Goal: Information Seeking & Learning: Learn about a topic

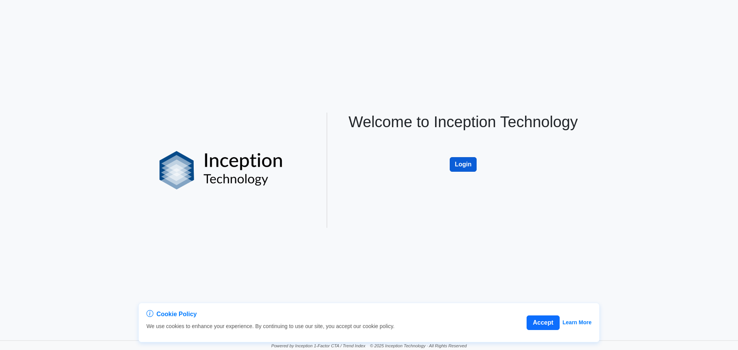
click at [458, 167] on button "Login" at bounding box center [463, 164] width 27 height 15
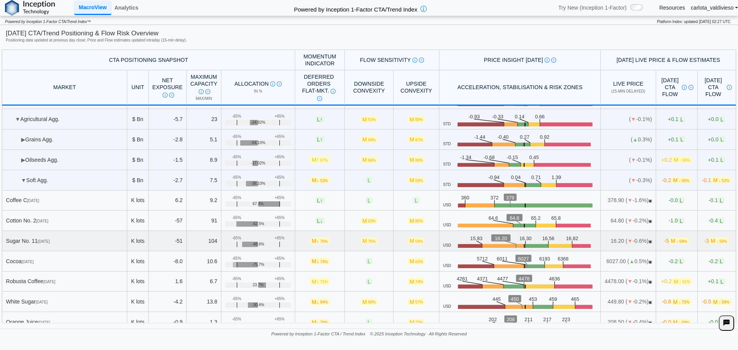
scroll to position [37, 0]
click at [127, 10] on link "Analytics" at bounding box center [127, 7] width 30 height 13
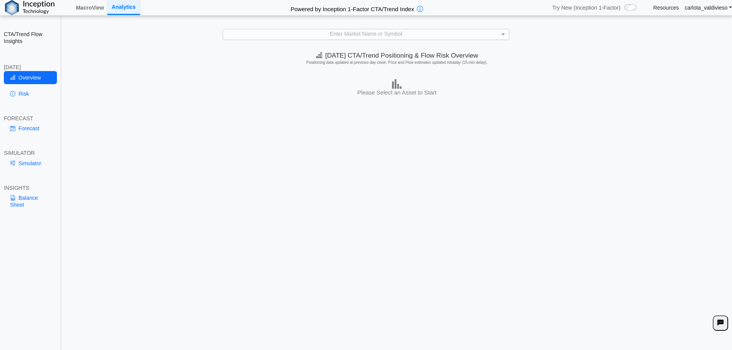
click at [346, 32] on div "Enter Market Name or Symbol" at bounding box center [366, 34] width 286 height 10
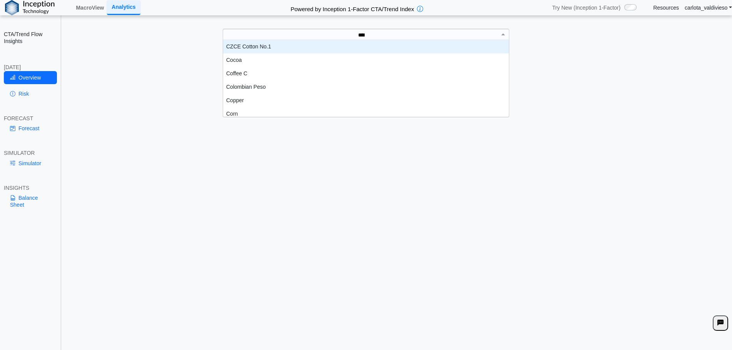
scroll to position [20, 279]
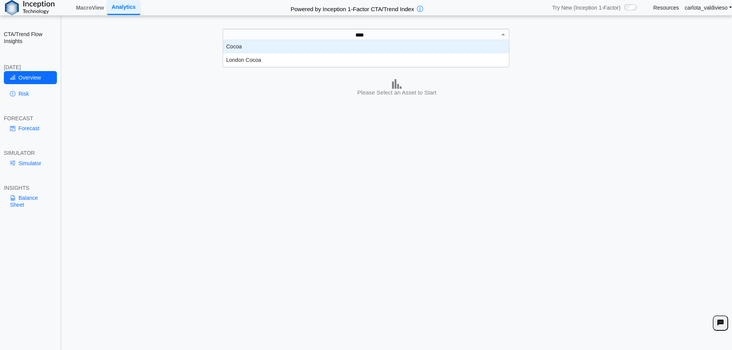
type input "*****"
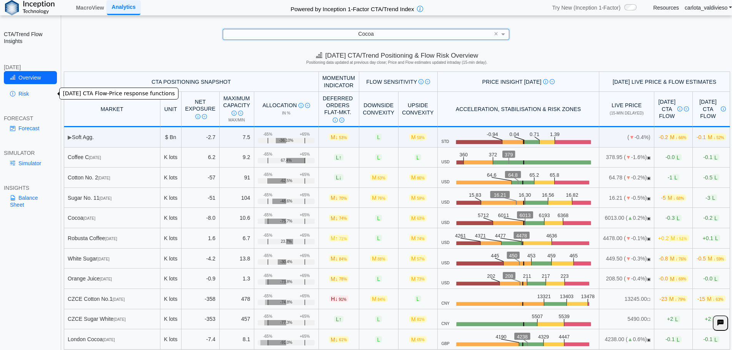
click at [19, 99] on link "Risk" at bounding box center [30, 93] width 53 height 13
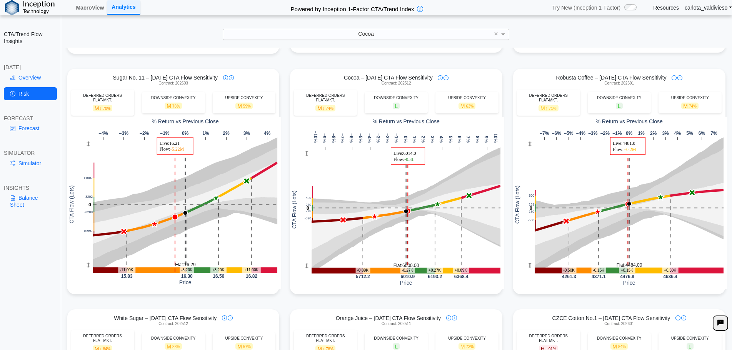
scroll to position [250, 0]
click at [7, 283] on div "CTA/Trend Flow Insights TODAY Overview Risk FORECAST Forecast SIMULATOR Simulat…" at bounding box center [30, 175] width 61 height 350
click at [23, 169] on link "Simulator" at bounding box center [30, 163] width 53 height 13
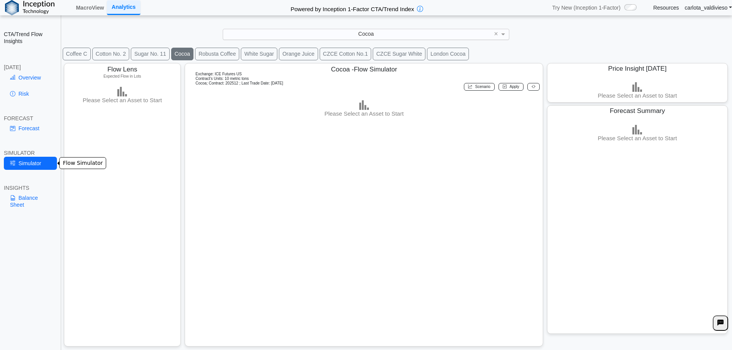
scroll to position [17, 0]
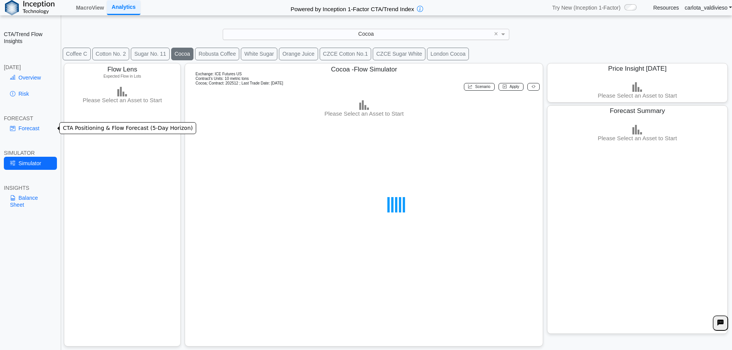
click at [28, 129] on link "Forecast" at bounding box center [30, 128] width 53 height 13
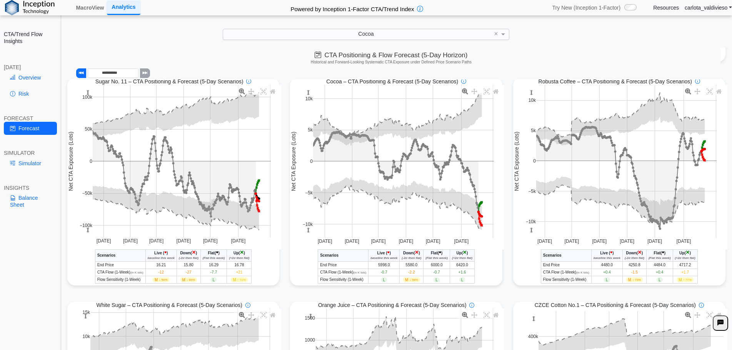
scroll to position [237, 0]
click at [484, 90] on icon at bounding box center [486, 90] width 6 height 6
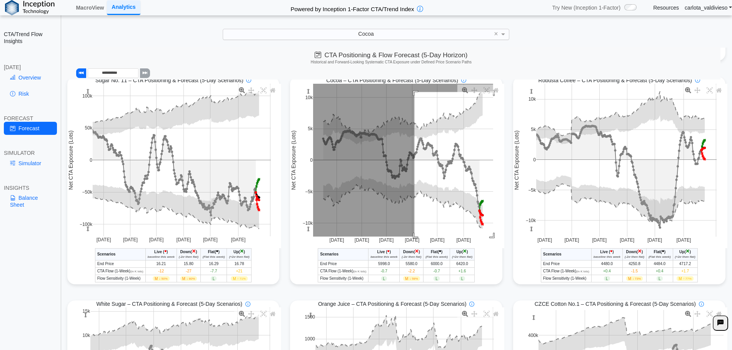
drag, startPoint x: 412, startPoint y: 93, endPoint x: 524, endPoint y: 265, distance: 205.0
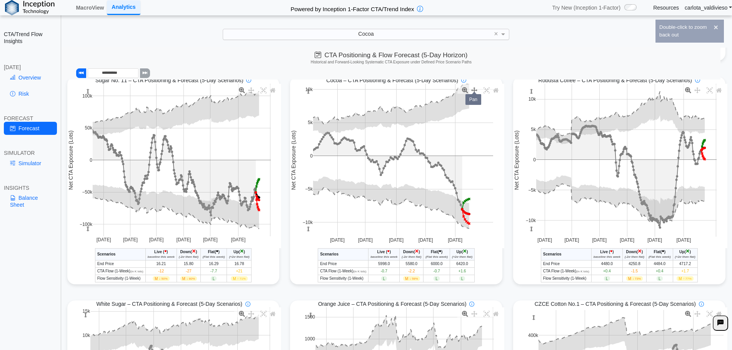
click at [473, 90] on icon at bounding box center [474, 90] width 6 height 6
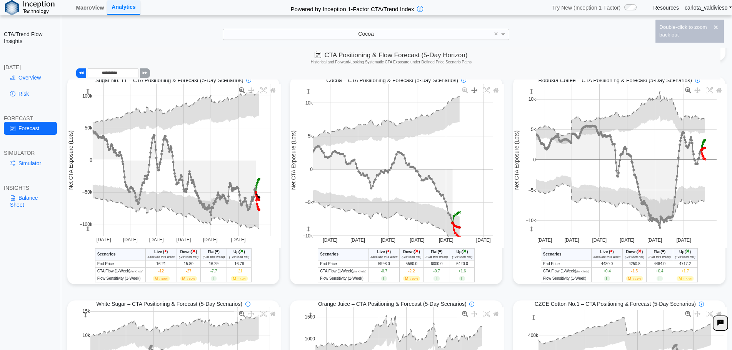
drag, startPoint x: 436, startPoint y: 111, endPoint x: 426, endPoint y: 125, distance: 16.8
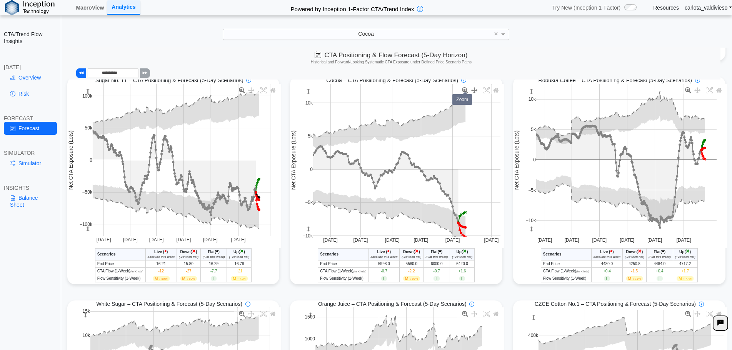
click at [462, 92] on icon at bounding box center [465, 90] width 6 height 6
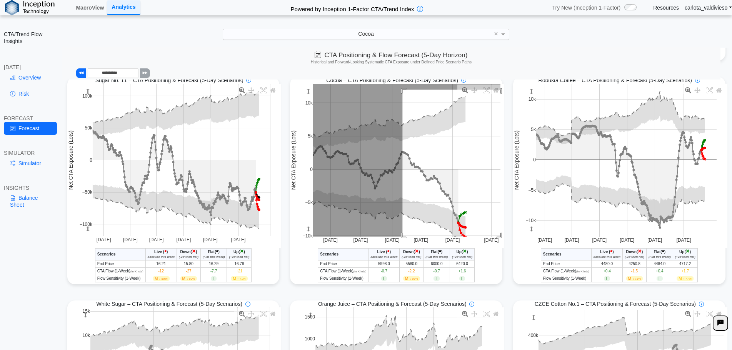
drag, startPoint x: 400, startPoint y: 91, endPoint x: 522, endPoint y: 264, distance: 211.3
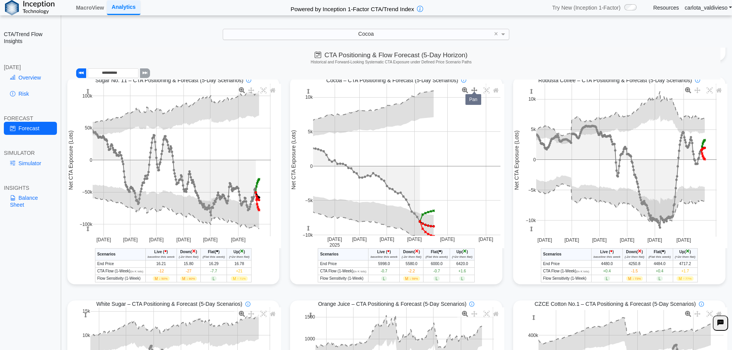
click at [471, 92] on icon at bounding box center [474, 90] width 6 height 6
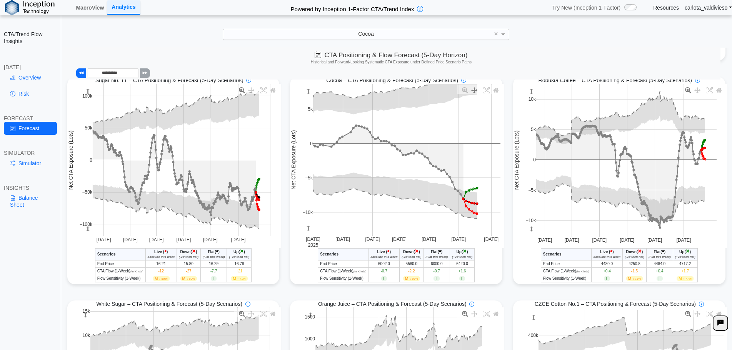
drag, startPoint x: 452, startPoint y: 134, endPoint x: 494, endPoint y: 112, distance: 47.1
click at [35, 287] on div "CTA/Trend Flow Insights TODAY Overview Risk FORECAST Forecast SIMULATOR Simulat…" at bounding box center [30, 175] width 61 height 350
click at [20, 200] on link "Balance Sheet" at bounding box center [30, 201] width 53 height 20
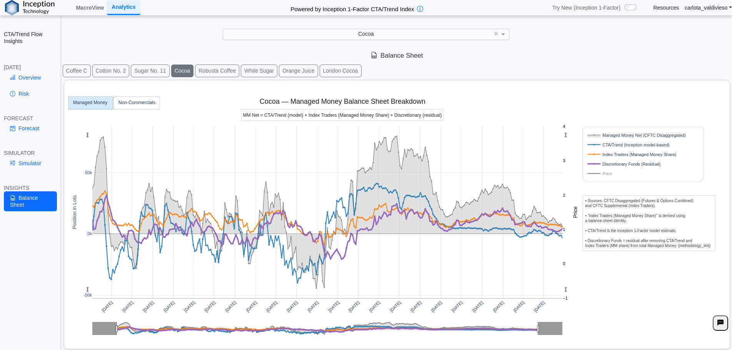
scroll to position [12, 0]
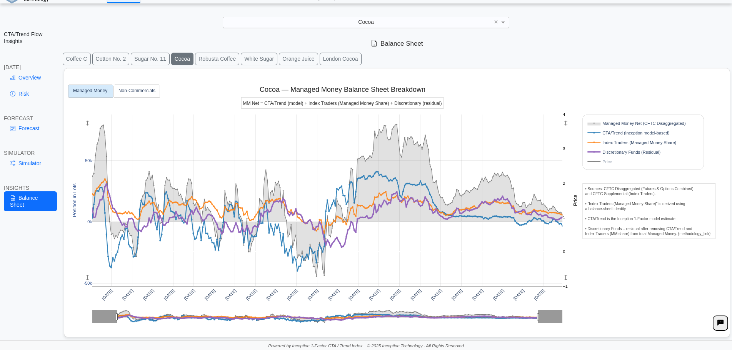
click at [599, 159] on rect at bounding box center [635, 161] width 98 height 7
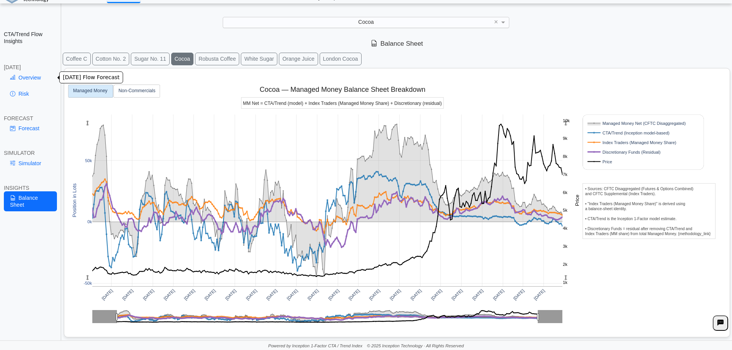
click at [19, 79] on link "Overview" at bounding box center [30, 77] width 53 height 13
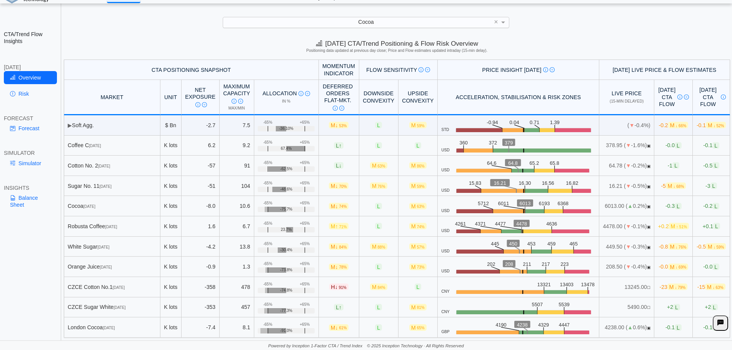
click at [18, 301] on div "CTA/Trend Flow Insights TODAY Overview Risk FORECAST Forecast SIMULATOR Simulat…" at bounding box center [30, 175] width 61 height 350
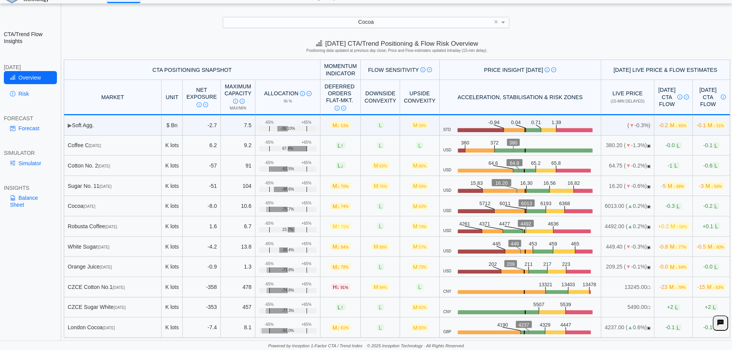
click at [19, 282] on div "CTA/Trend Flow Insights TODAY Overview Risk FORECAST Forecast SIMULATOR Simulat…" at bounding box center [30, 175] width 61 height 350
click at [21, 94] on link "Risk" at bounding box center [30, 93] width 53 height 13
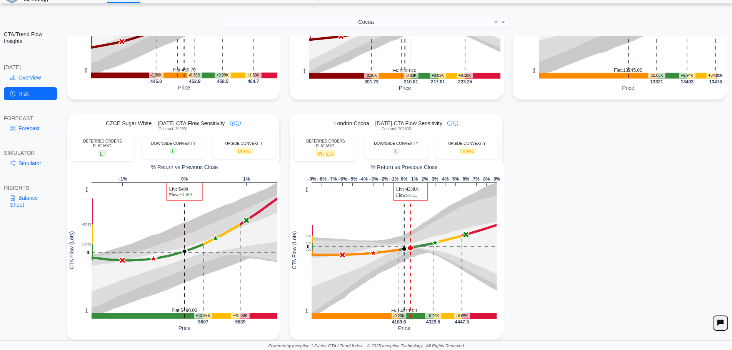
scroll to position [673, 0]
click at [45, 291] on div "CTA/Trend Flow Insights TODAY Overview Risk FORECAST Forecast SIMULATOR Simulat…" at bounding box center [30, 175] width 61 height 350
click at [23, 165] on link "Simulator" at bounding box center [30, 163] width 53 height 13
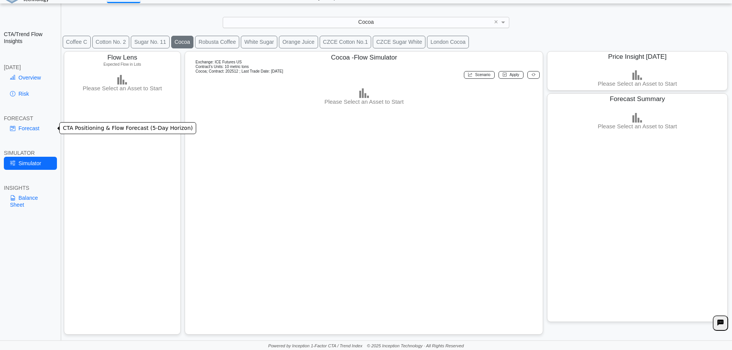
click at [28, 127] on link "Forecast" at bounding box center [30, 128] width 53 height 13
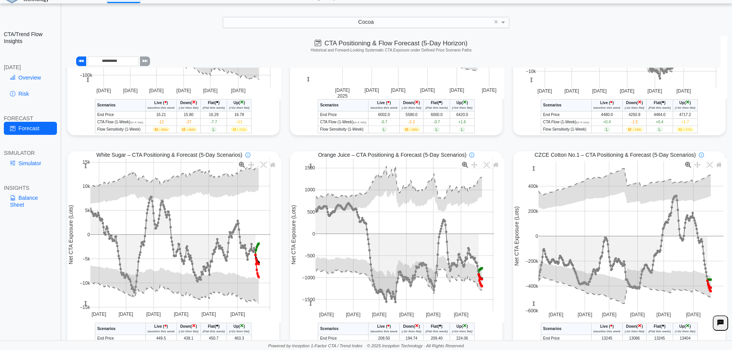
scroll to position [636, 0]
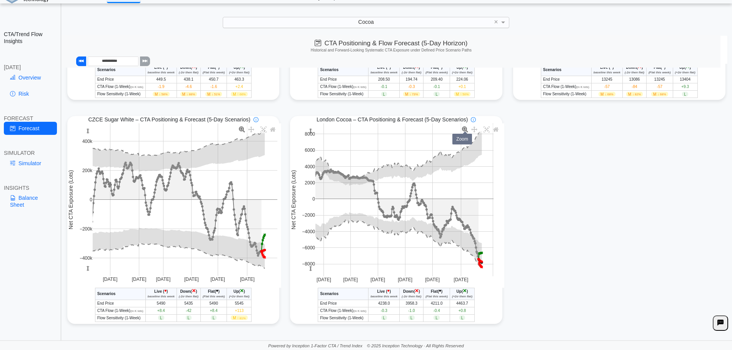
click at [462, 128] on icon at bounding box center [465, 129] width 6 height 6
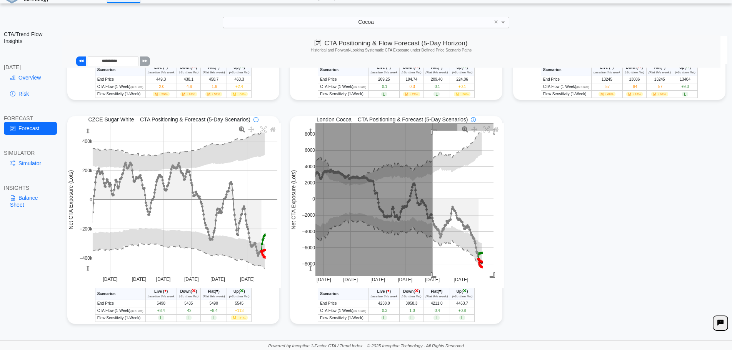
drag, startPoint x: 430, startPoint y: 131, endPoint x: 519, endPoint y: 286, distance: 179.5
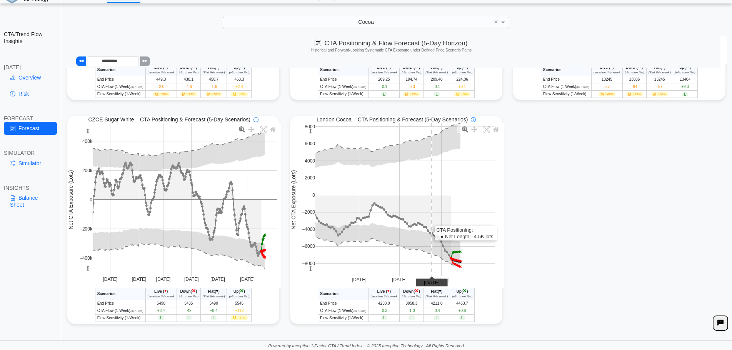
click at [97, 336] on div "Today's CTA/Trend Positioning & Flow Risk Overview Positioning data updated at …" at bounding box center [397, 188] width 670 height 305
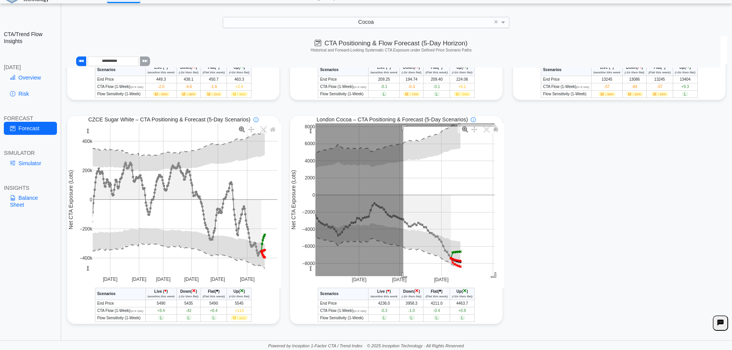
drag, startPoint x: 401, startPoint y: 126, endPoint x: 506, endPoint y: 300, distance: 203.0
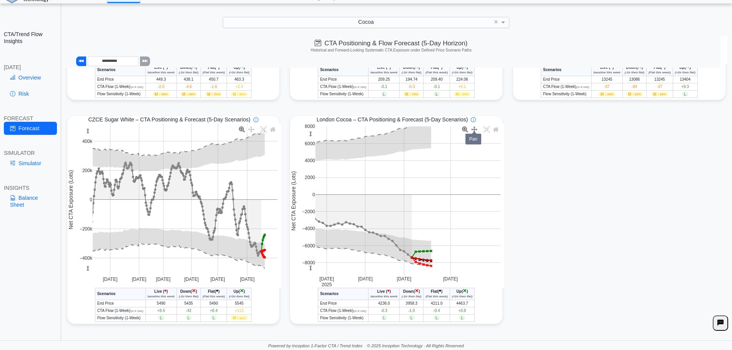
click at [473, 132] on icon at bounding box center [474, 129] width 6 height 6
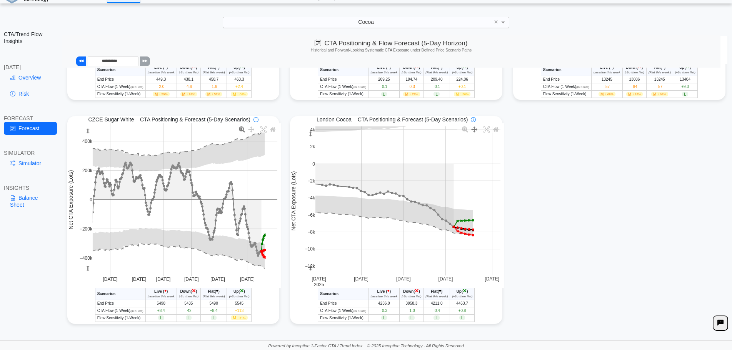
drag, startPoint x: 444, startPoint y: 172, endPoint x: 491, endPoint y: 143, distance: 55.6
click at [16, 251] on div "CTA/Trend Flow Insights TODAY Overview Risk FORECAST Forecast SIMULATOR Simulat…" at bounding box center [30, 175] width 61 height 350
click at [17, 210] on link "Balance Sheet" at bounding box center [30, 201] width 53 height 20
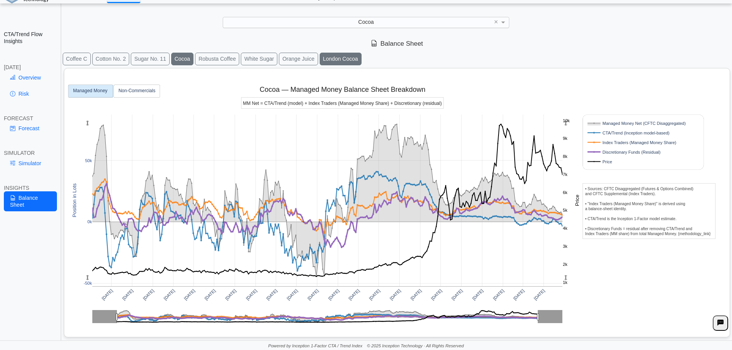
click at [340, 60] on button "London Cocoa" at bounding box center [341, 59] width 42 height 13
